Goal: Check status: Check status

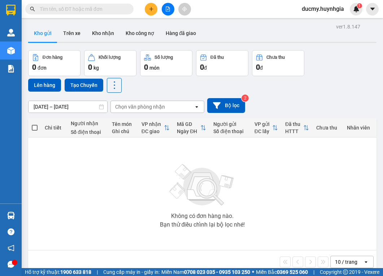
click at [196, 109] on icon "open" at bounding box center [197, 107] width 6 height 6
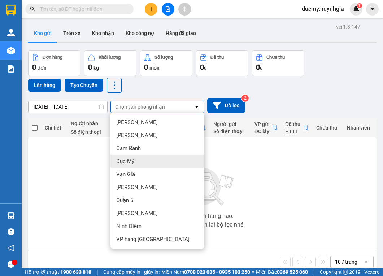
click at [173, 160] on div "Dục Mỹ" at bounding box center [157, 161] width 94 height 13
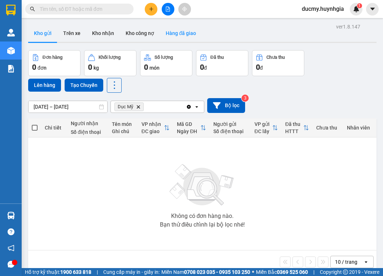
click at [178, 32] on button "Hàng đã giao" at bounding box center [181, 33] width 42 height 17
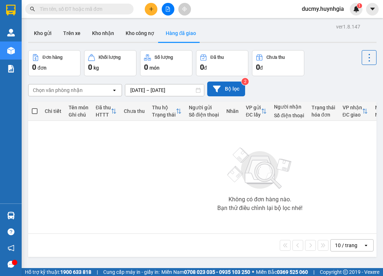
click at [217, 91] on icon at bounding box center [217, 88] width 8 height 6
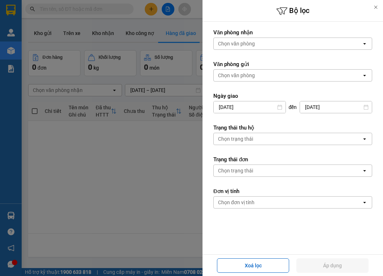
click at [154, 162] on div at bounding box center [191, 138] width 383 height 276
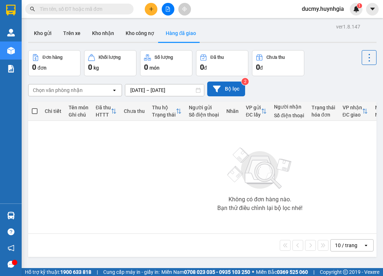
click at [116, 92] on icon "open" at bounding box center [114, 90] width 6 height 6
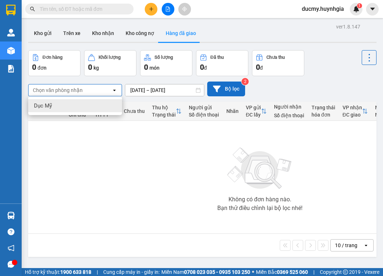
click at [52, 108] on div "Dục Mỹ" at bounding box center [75, 105] width 94 height 13
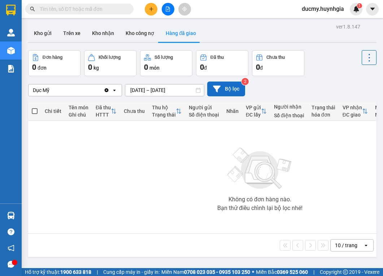
click at [199, 90] on icon at bounding box center [197, 90] width 5 height 5
click at [106, 94] on div "Clear value open" at bounding box center [113, 90] width 18 height 12
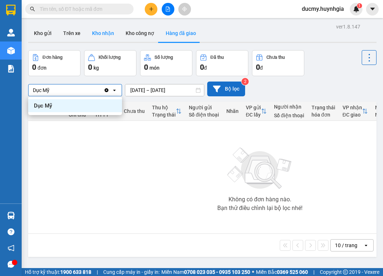
click at [98, 36] on button "Kho nhận" at bounding box center [103, 33] width 34 height 17
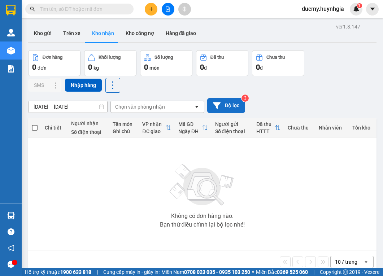
click at [197, 107] on icon at bounding box center [196, 106] width 3 height 1
click at [214, 103] on icon at bounding box center [217, 105] width 8 height 6
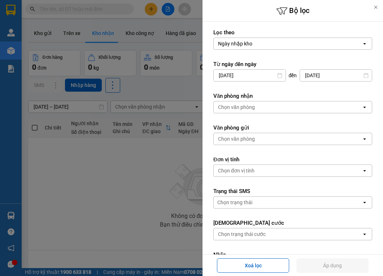
drag, startPoint x: 167, startPoint y: 150, endPoint x: 172, endPoint y: 146, distance: 6.8
click at [169, 149] on div at bounding box center [191, 138] width 383 height 276
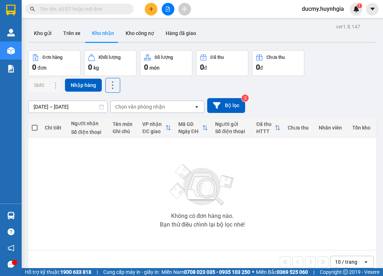
click at [242, 98] on sup "3" at bounding box center [244, 97] width 7 height 7
click at [229, 144] on div "Không có đơn hàng nào. Bạn thử điều chỉnh lại bộ lọc nhé!" at bounding box center [202, 194] width 341 height 108
click at [197, 107] on icon "open" at bounding box center [197, 107] width 6 height 6
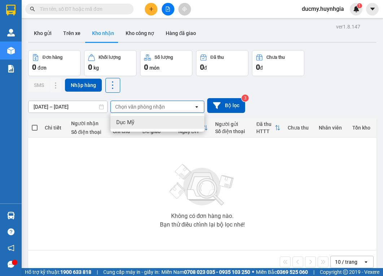
click at [132, 121] on span "Dục Mỹ" at bounding box center [125, 122] width 18 height 7
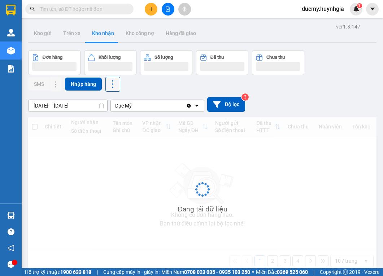
click at [114, 87] on icon at bounding box center [112, 84] width 10 height 10
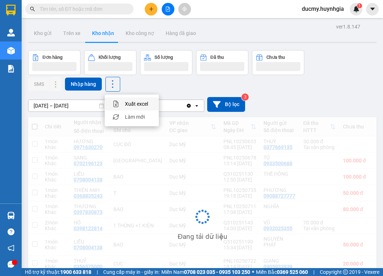
click at [118, 96] on ul "Xuất excel Làm mới" at bounding box center [132, 110] width 54 height 32
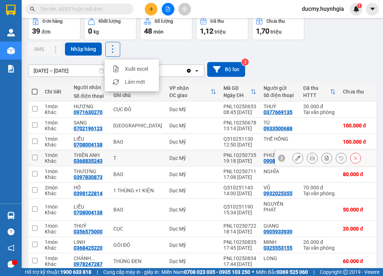
scroll to position [72, 0]
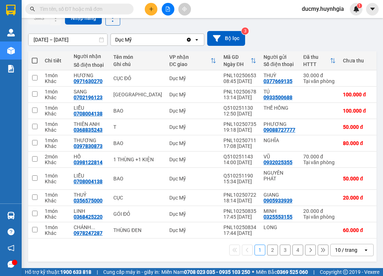
click at [267, 252] on button "2" at bounding box center [272, 250] width 11 height 11
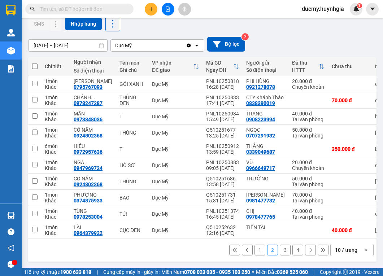
click at [280, 252] on button "3" at bounding box center [285, 250] width 11 height 11
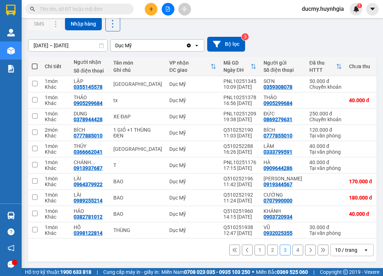
click at [292, 250] on button "4" at bounding box center [297, 250] width 11 height 11
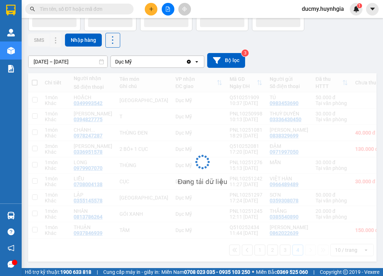
scroll to position [50, 0]
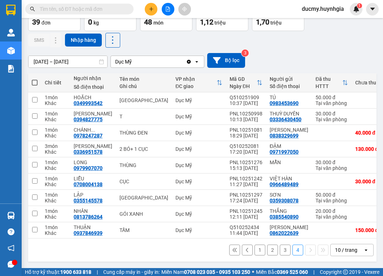
click at [364, 250] on icon at bounding box center [365, 249] width 3 height 1
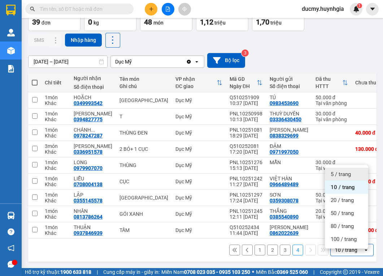
click at [349, 171] on span "5 / trang" at bounding box center [340, 174] width 20 height 7
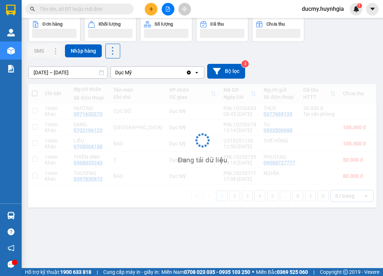
scroll to position [33, 0]
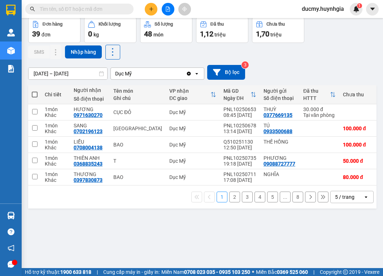
click at [282, 202] on button "..." at bounding box center [285, 197] width 11 height 11
click at [308, 199] on icon at bounding box center [310, 196] width 5 height 5
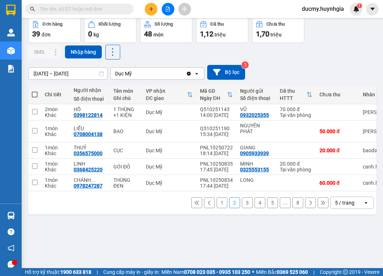
click at [308, 205] on icon at bounding box center [310, 202] width 5 height 5
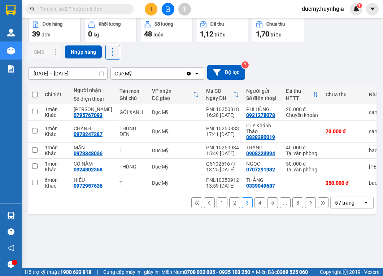
click at [321, 204] on icon at bounding box center [323, 203] width 4 height 4
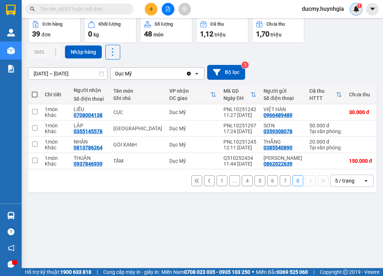
click at [353, 10] on img at bounding box center [356, 9] width 6 height 6
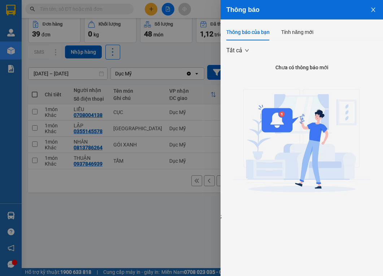
click at [192, 183] on div at bounding box center [191, 138] width 383 height 276
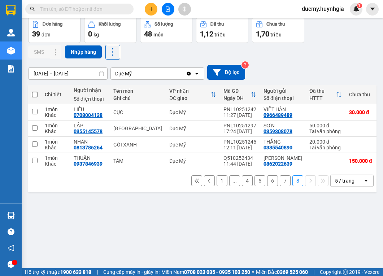
click at [364, 184] on div "open" at bounding box center [368, 181] width 10 height 12
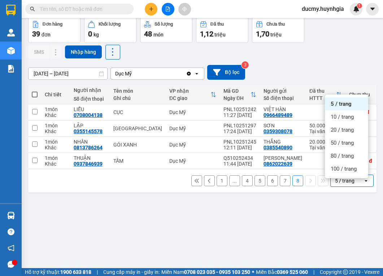
click at [197, 74] on icon at bounding box center [196, 73] width 3 height 1
